Goal: Task Accomplishment & Management: Use online tool/utility

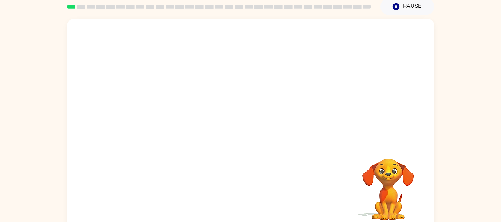
scroll to position [39, 0]
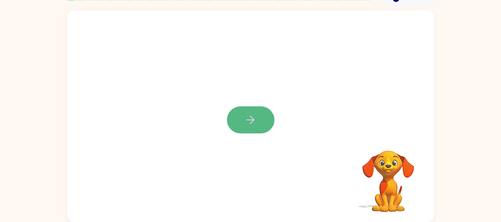
click at [252, 119] on icon "button" at bounding box center [250, 120] width 13 height 13
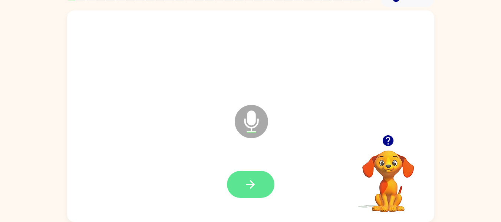
click at [247, 182] on icon "button" at bounding box center [250, 184] width 13 height 13
click at [254, 187] on icon "button" at bounding box center [250, 184] width 13 height 13
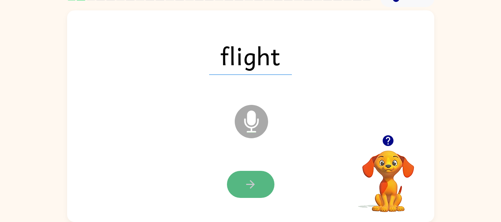
click at [243, 190] on button "button" at bounding box center [250, 184] width 47 height 27
click at [262, 177] on button "button" at bounding box center [250, 184] width 47 height 27
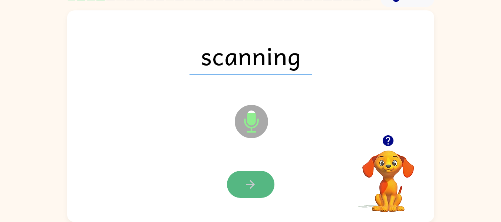
click at [236, 182] on button "button" at bounding box center [250, 184] width 47 height 27
click at [256, 191] on button "button" at bounding box center [250, 184] width 47 height 27
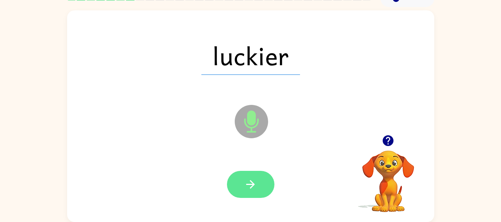
click at [259, 186] on button "button" at bounding box center [250, 184] width 47 height 27
click at [250, 185] on icon "button" at bounding box center [250, 184] width 13 height 13
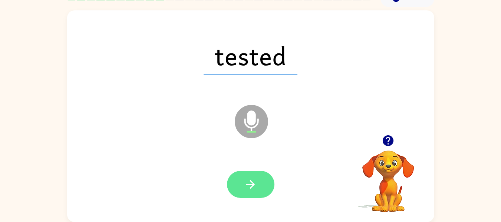
drag, startPoint x: 250, startPoint y: 185, endPoint x: 248, endPoint y: 189, distance: 4.1
click at [248, 189] on icon "button" at bounding box center [250, 184] width 13 height 13
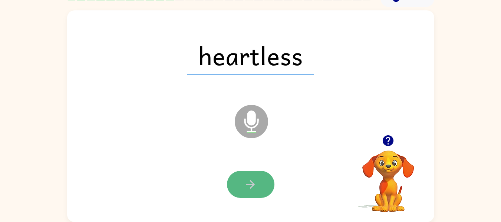
click at [265, 185] on button "button" at bounding box center [250, 184] width 47 height 27
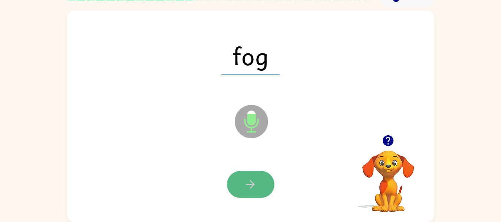
click at [241, 180] on button "button" at bounding box center [250, 184] width 47 height 27
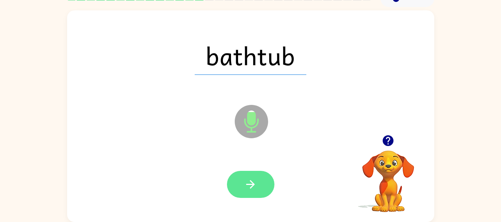
click at [243, 184] on button "button" at bounding box center [250, 184] width 47 height 27
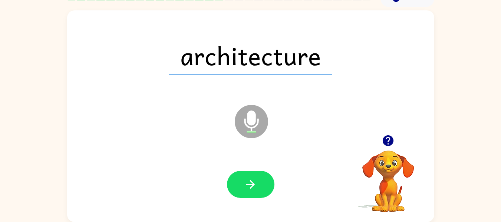
click at [240, 181] on button "button" at bounding box center [250, 184] width 47 height 27
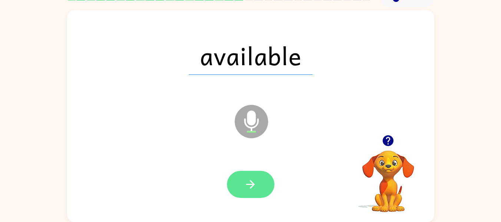
click at [260, 175] on button "button" at bounding box center [250, 184] width 47 height 27
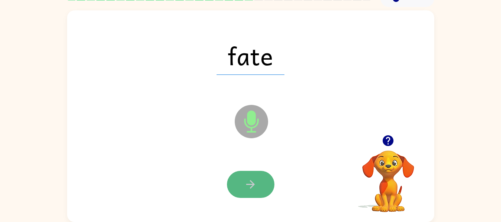
click at [242, 175] on button "button" at bounding box center [250, 184] width 47 height 27
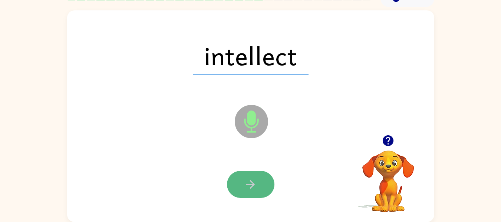
click at [255, 176] on button "button" at bounding box center [250, 184] width 47 height 27
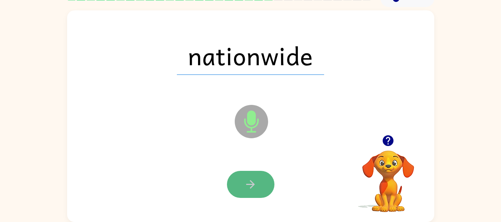
click at [234, 176] on button "button" at bounding box center [250, 184] width 47 height 27
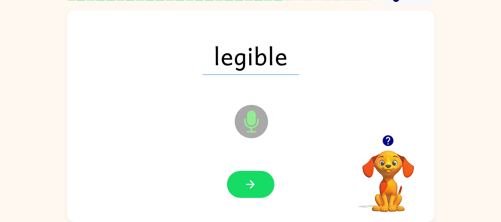
click at [238, 167] on div at bounding box center [251, 184] width 352 height 61
click at [239, 186] on button "button" at bounding box center [250, 184] width 47 height 27
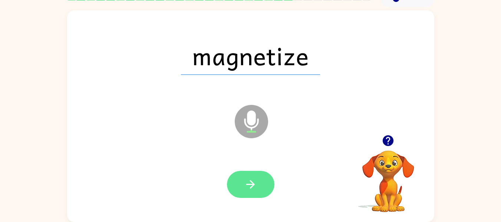
click at [269, 182] on button "button" at bounding box center [250, 184] width 47 height 27
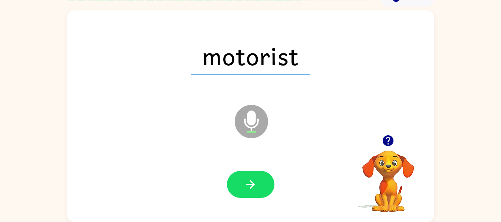
click at [262, 167] on div at bounding box center [251, 184] width 352 height 61
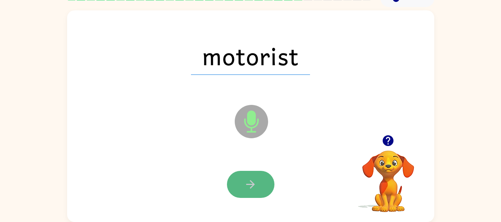
click at [263, 186] on button "button" at bounding box center [250, 184] width 47 height 27
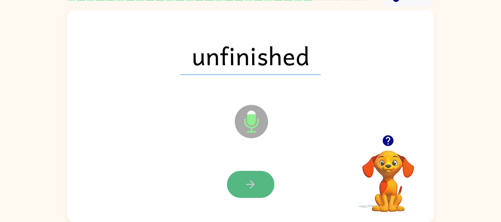
click at [255, 185] on icon "button" at bounding box center [250, 184] width 13 height 13
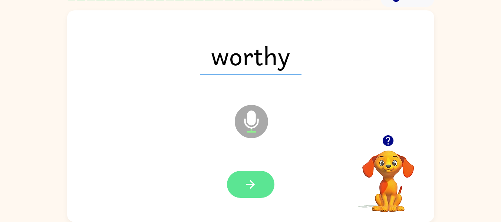
click at [258, 179] on button "button" at bounding box center [250, 184] width 47 height 27
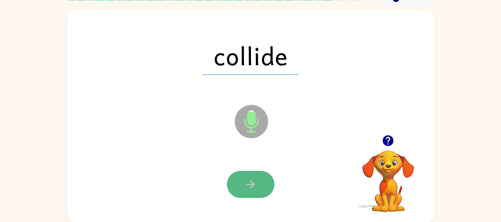
click at [250, 182] on icon "button" at bounding box center [250, 184] width 13 height 13
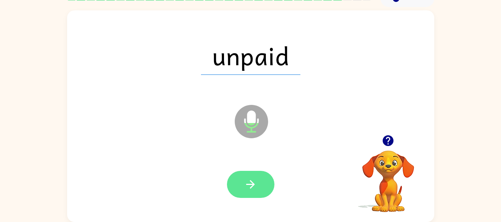
click at [256, 186] on icon "button" at bounding box center [250, 184] width 13 height 13
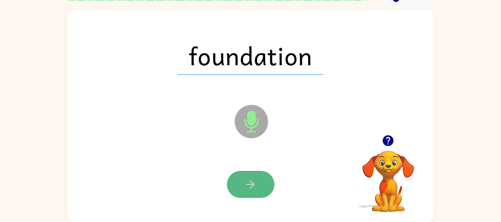
click at [257, 184] on button "button" at bounding box center [250, 184] width 47 height 27
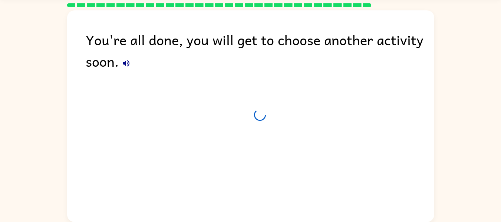
scroll to position [25, 0]
